Goal: Navigation & Orientation: Find specific page/section

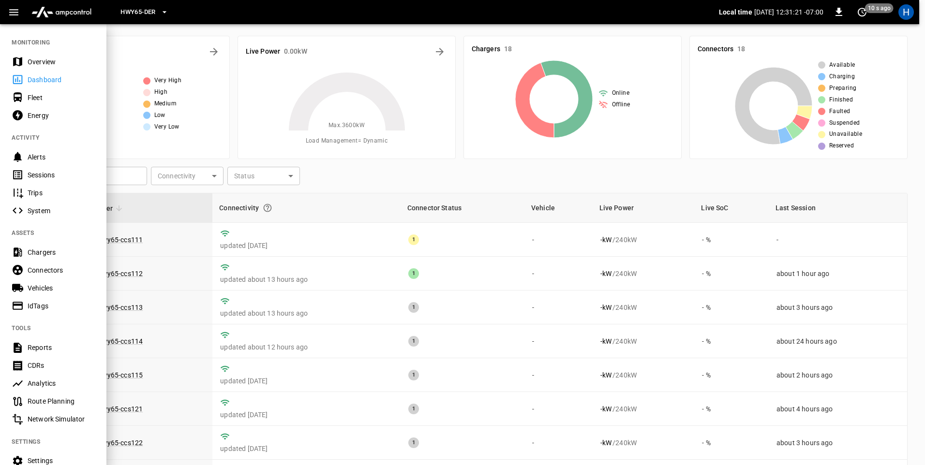
click at [57, 176] on div "Sessions" at bounding box center [61, 175] width 67 height 10
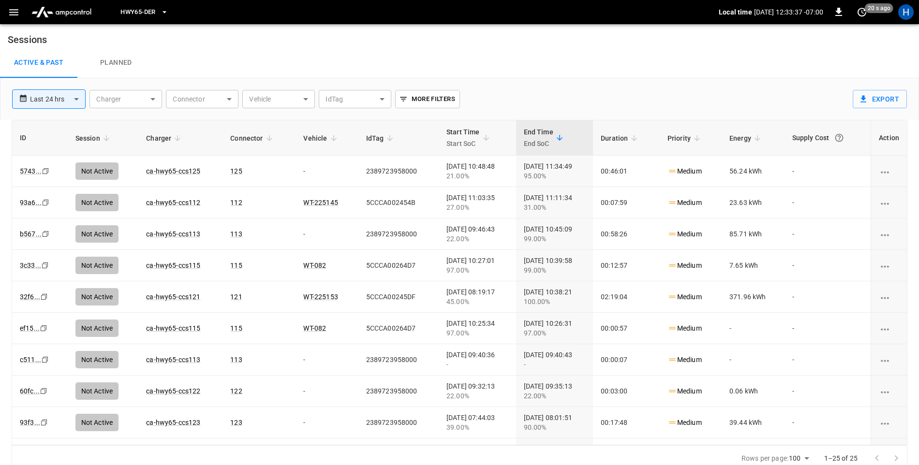
click at [16, 12] on icon "button" at bounding box center [13, 12] width 9 height 6
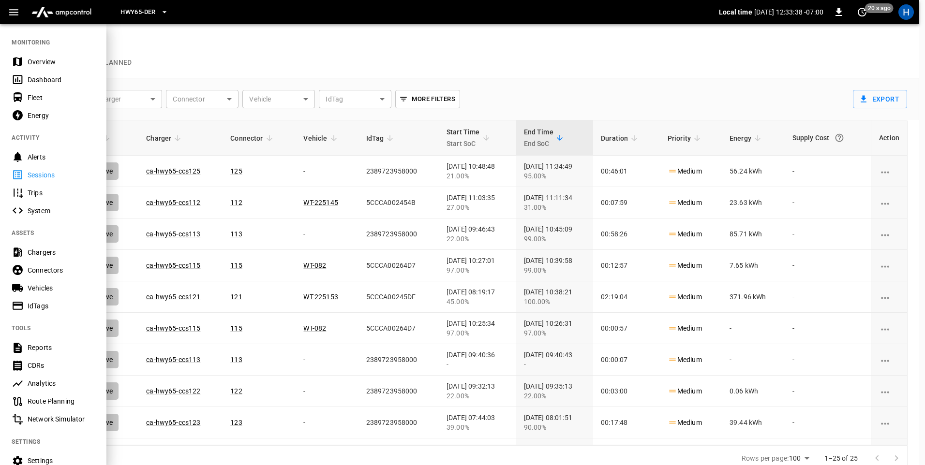
click at [42, 79] on div "Dashboard" at bounding box center [61, 80] width 67 height 10
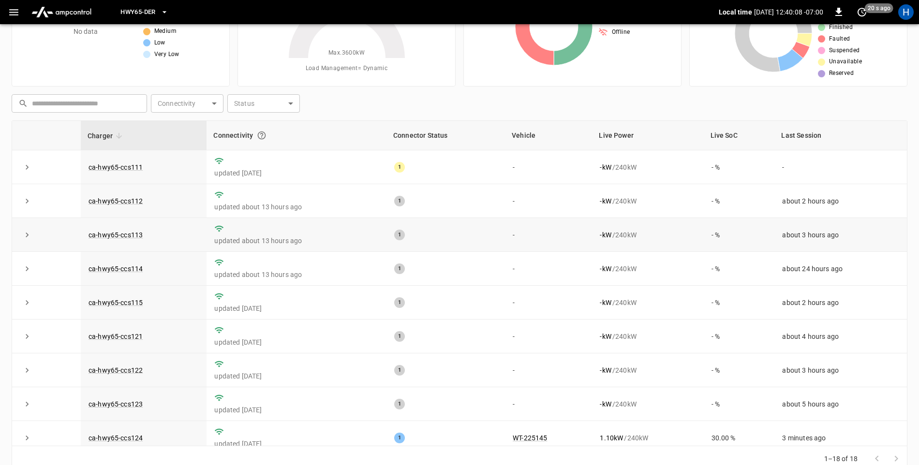
scroll to position [91, 0]
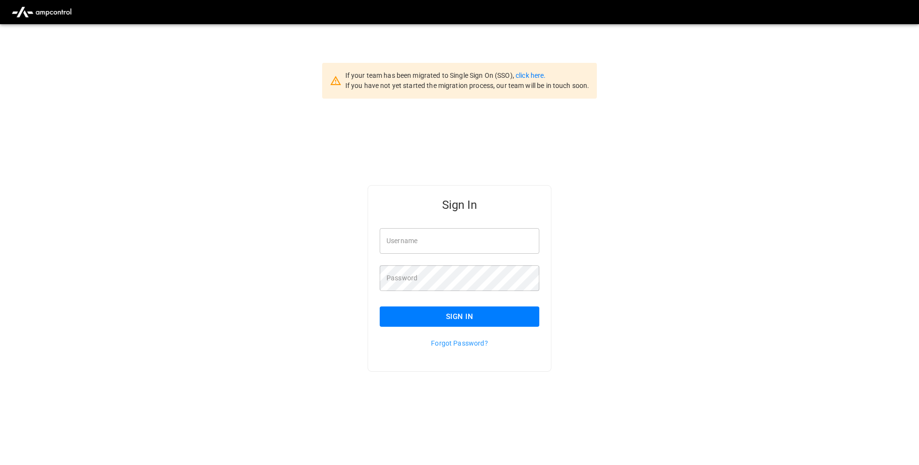
type input "**********"
click at [479, 323] on button "Sign In" at bounding box center [460, 317] width 160 height 20
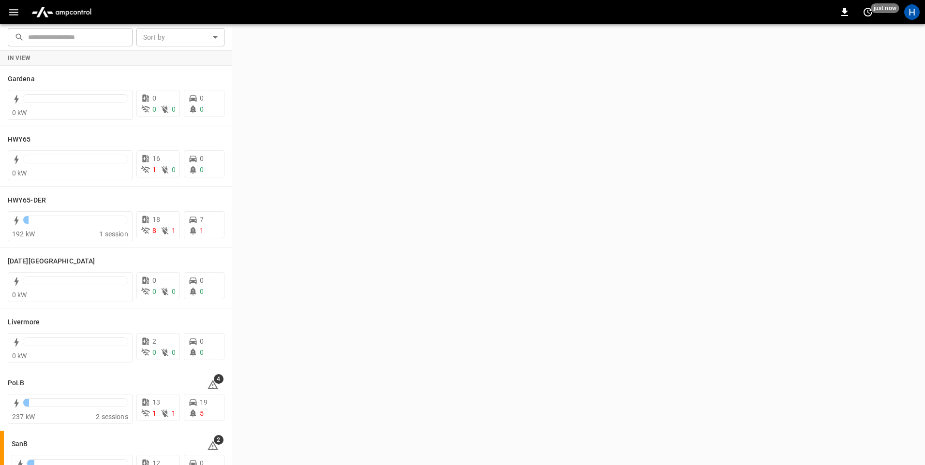
click at [12, 14] on icon "button" at bounding box center [14, 12] width 12 height 12
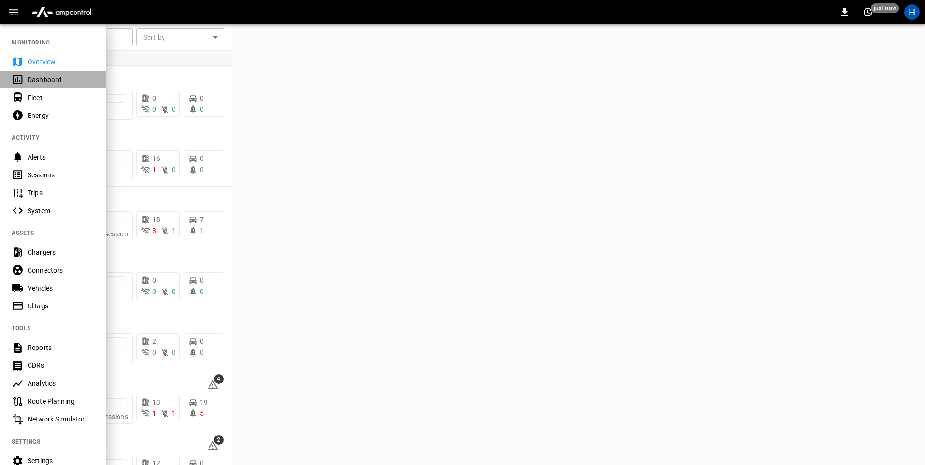
click at [49, 77] on div "Dashboard" at bounding box center [61, 80] width 67 height 10
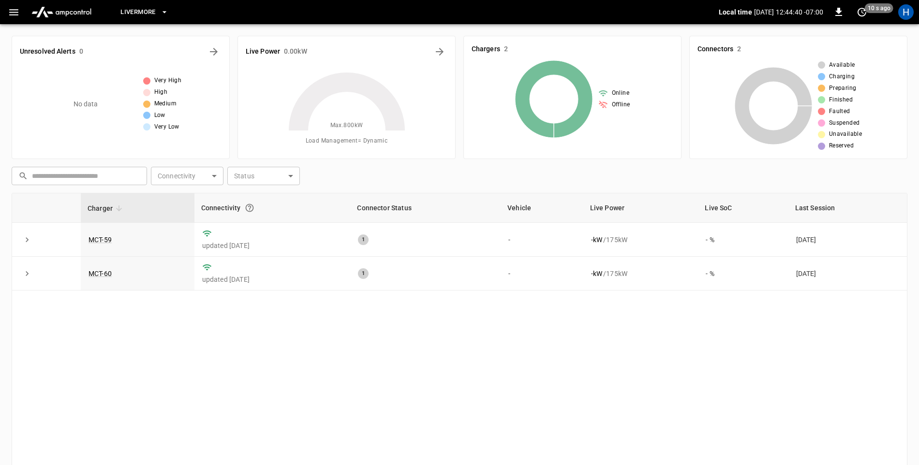
click at [158, 15] on button "Livermore" at bounding box center [144, 12] width 55 height 19
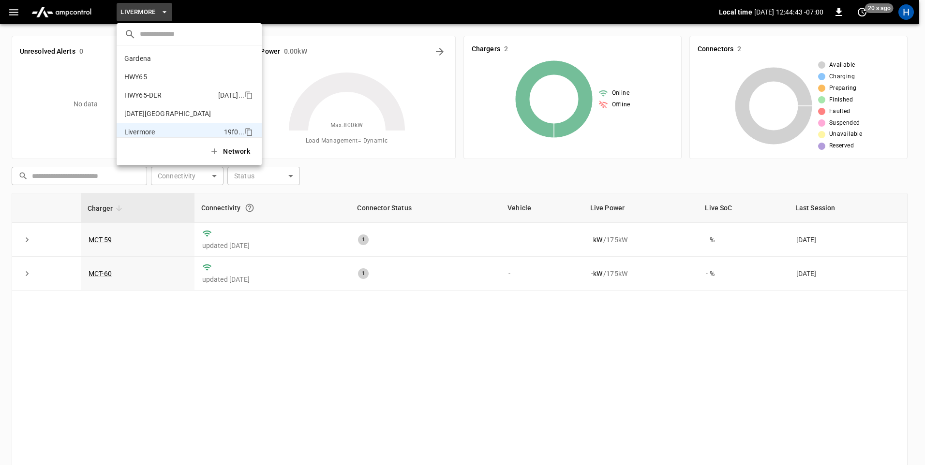
click at [191, 97] on li "HWY65-DER [DATE].." at bounding box center [189, 95] width 145 height 18
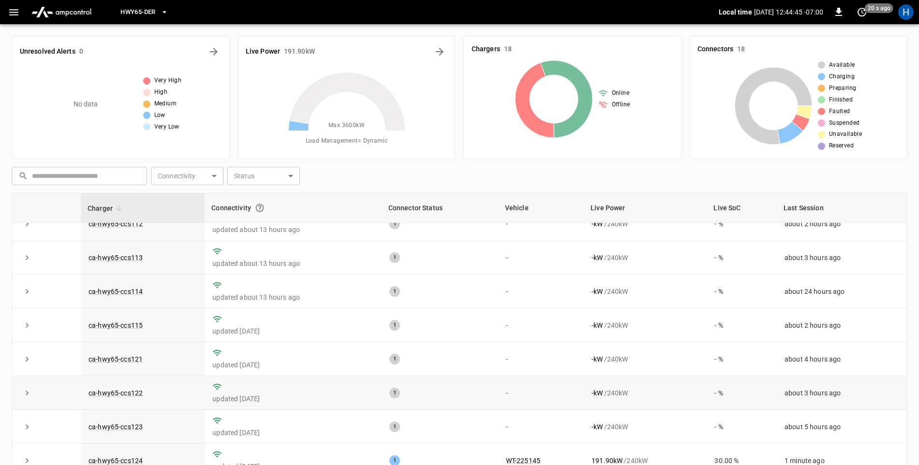
scroll to position [193, 0]
